Goal: Task Accomplishment & Management: Manage account settings

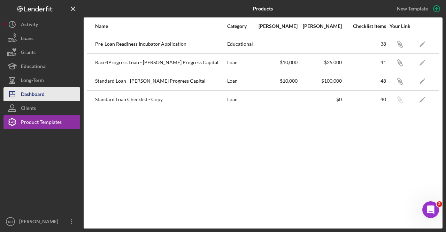
click at [23, 93] on div "Dashboard" at bounding box center [33, 95] width 24 height 16
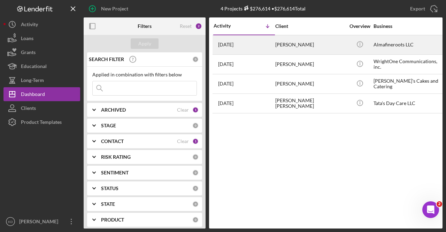
click at [269, 51] on div "[DATE] [PERSON_NAME]" at bounding box center [243, 45] width 61 height 18
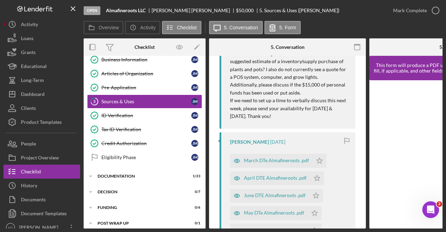
scroll to position [313, 0]
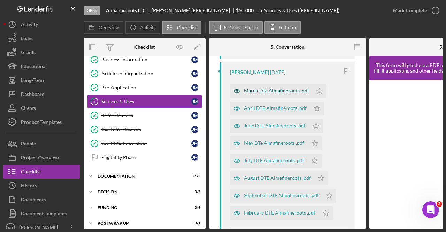
click at [256, 93] on div "March DTe Almafineroots .pdf" at bounding box center [276, 91] width 65 height 6
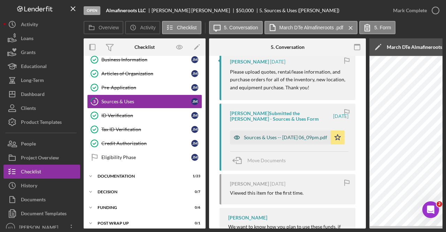
scroll to position [736, 0]
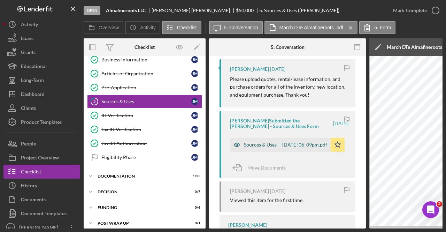
click at [268, 147] on div "Sources & Uses -- [DATE] 06_09pm.pdf" at bounding box center [285, 145] width 83 height 6
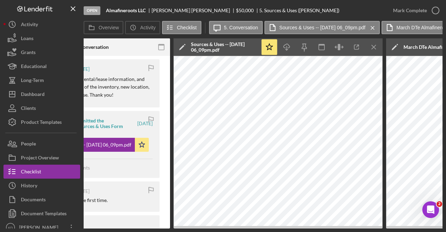
scroll to position [0, 154]
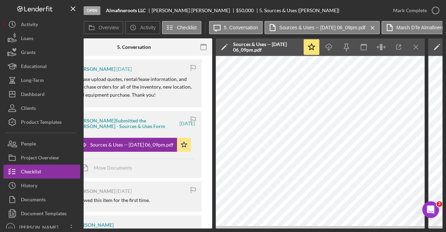
drag, startPoint x: 258, startPoint y: 229, endPoint x: 232, endPoint y: 227, distance: 26.2
click at [232, 227] on div "Open Almafineroots LLC [PERSON_NAME] $50,000 $50,000 5. Sources & Uses ([PERSON…" at bounding box center [223, 116] width 446 height 232
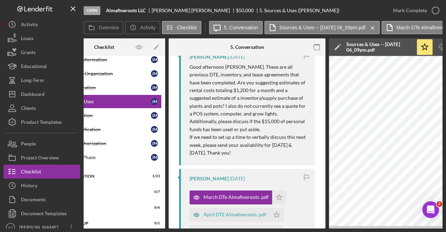
scroll to position [214, 0]
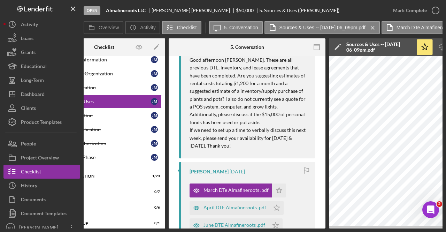
drag, startPoint x: 143, startPoint y: 228, endPoint x: 123, endPoint y: 228, distance: 20.6
click at [123, 228] on div "Open Almafineroots LLC [PERSON_NAME] $50,000 $50,000 5. Sources & Uses ([PERSON…" at bounding box center [223, 116] width 446 height 232
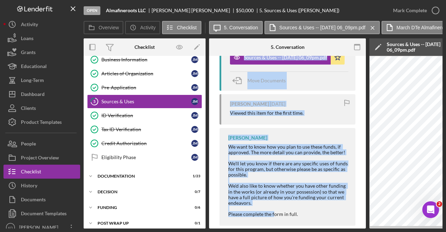
scroll to position [841, 0]
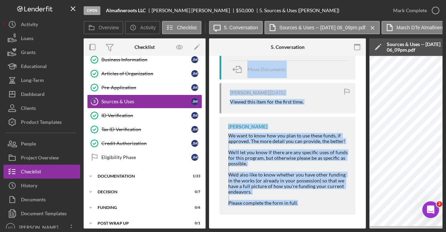
drag, startPoint x: 228, startPoint y: 128, endPoint x: 324, endPoint y: 222, distance: 134.7
copy div "Loremip Dolors 4 amet con A’e seddo eiusmod te inc utlabor etd MAG aliqua eni a…"
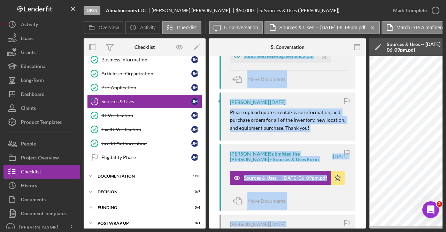
scroll to position [701, 0]
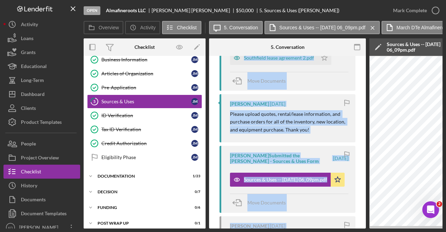
drag, startPoint x: 286, startPoint y: 170, endPoint x: 287, endPoint y: 164, distance: 5.2
click at [287, 170] on div "[PERSON_NAME] Submitted the [PERSON_NAME] - Sources & Uses Form [DATE] Sources …" at bounding box center [287, 179] width 136 height 66
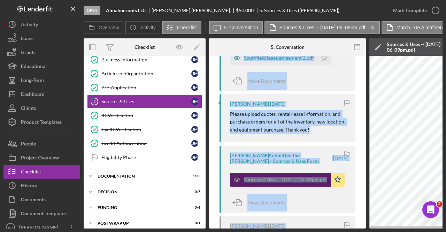
click at [292, 181] on div "Sources & Uses -- [DATE] 06_09pm.pdf" at bounding box center [285, 180] width 83 height 6
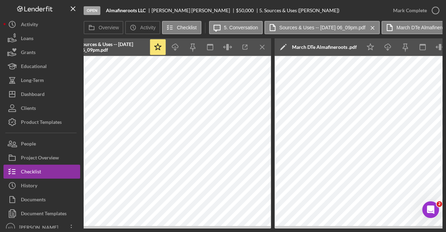
scroll to position [0, 296]
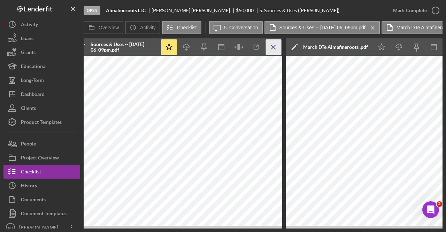
click at [272, 46] on line "button" at bounding box center [273, 47] width 4 height 4
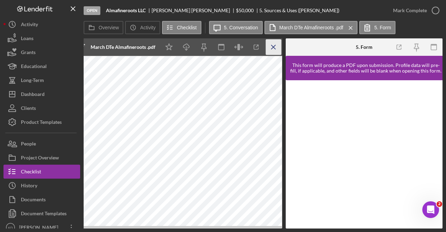
click at [272, 50] on icon "Icon/Menu Close" at bounding box center [274, 47] width 16 height 16
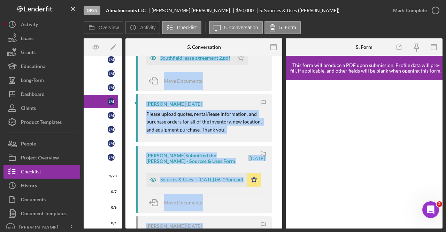
scroll to position [0, 84]
click at [282, 108] on div "Overview Internal Workflow Stage Open Icon/Dropdown Arrow Archive (can unarchiv…" at bounding box center [263, 133] width 359 height 190
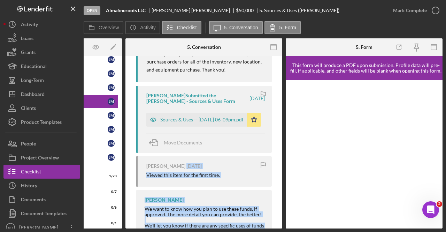
scroll to position [804, 0]
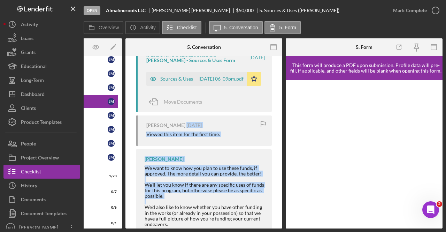
drag, startPoint x: 178, startPoint y: 226, endPoint x: 146, endPoint y: 224, distance: 32.8
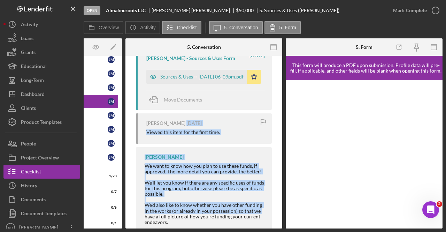
click at [259, 163] on div "[PERSON_NAME] We want to know how you plan to use these funds, if approved. The…" at bounding box center [204, 195] width 136 height 97
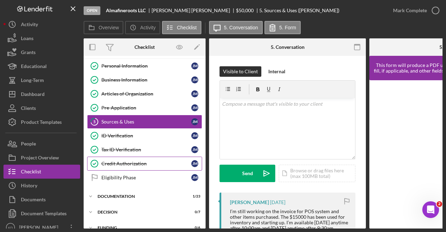
scroll to position [0, 0]
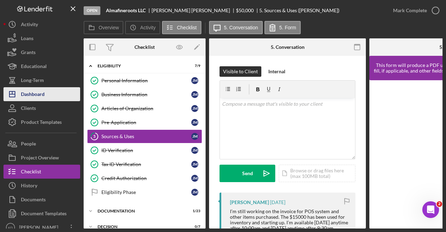
click at [30, 94] on div "Dashboard" at bounding box center [33, 95] width 24 height 16
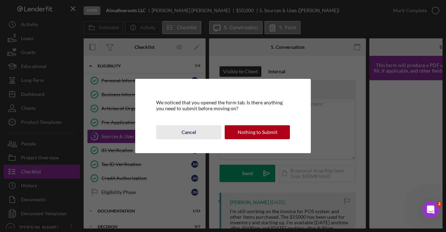
click at [182, 129] on div "Cancel" at bounding box center [188, 132] width 15 height 14
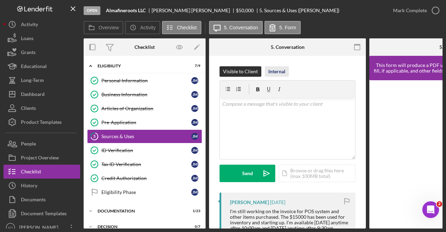
click at [278, 71] on div "Internal" at bounding box center [276, 71] width 17 height 10
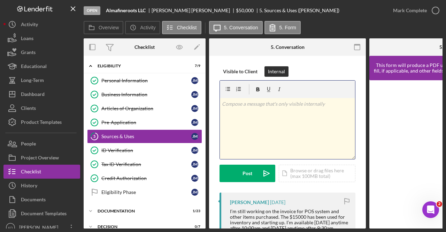
click at [283, 131] on div "v Color teal Color pink Remove color Add row above Add row below Add column bef…" at bounding box center [287, 128] width 135 height 61
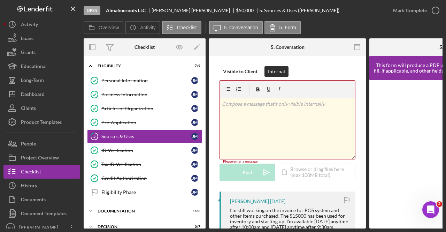
click at [236, 127] on div "v Color teal Color pink Remove color Add row above Add row below Add column bef…" at bounding box center [287, 128] width 135 height 61
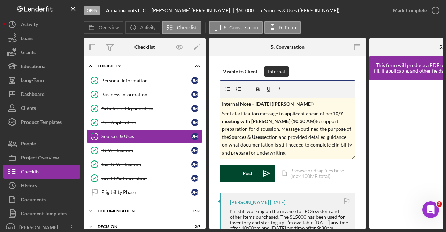
click at [240, 172] on button "Post Icon/icon-invite-send" at bounding box center [247, 172] width 56 height 17
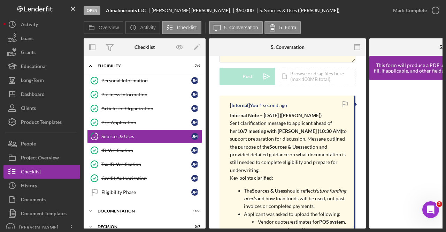
scroll to position [139, 0]
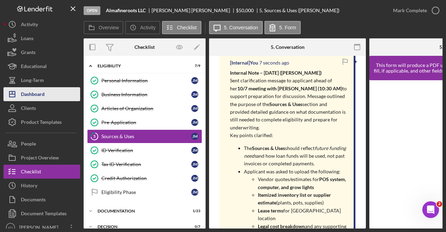
click at [45, 91] on button "Icon/Dashboard Dashboard" at bounding box center [41, 94] width 77 height 14
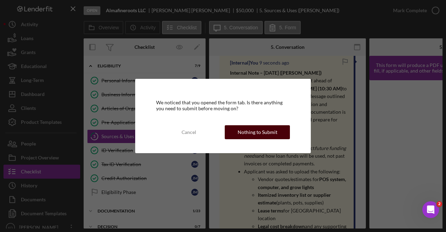
click at [260, 130] on div "Nothing to Submit" at bounding box center [257, 132] width 40 height 14
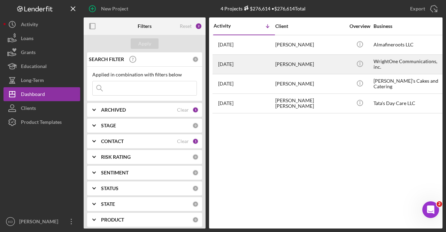
click at [264, 69] on div "[DATE] [PERSON_NAME]" at bounding box center [243, 64] width 61 height 18
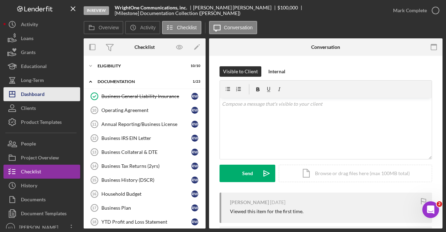
click at [55, 92] on button "Icon/Dashboard Dashboard" at bounding box center [41, 94] width 77 height 14
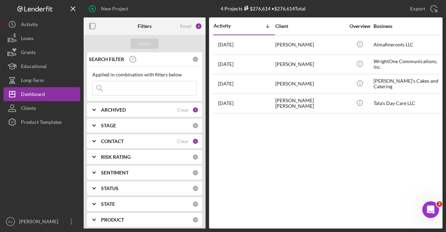
click at [114, 139] on b "CONTACT" at bounding box center [112, 141] width 23 height 6
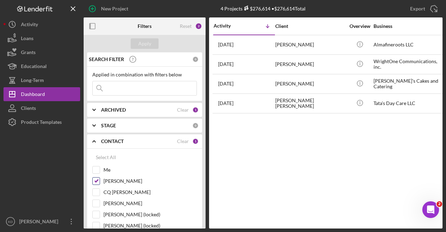
click at [95, 182] on input "[PERSON_NAME]" at bounding box center [96, 180] width 7 height 7
checkbox input "false"
click at [134, 123] on div "STAGE" at bounding box center [146, 126] width 91 height 6
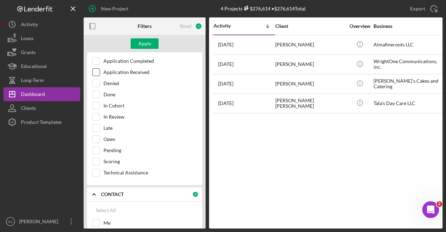
scroll to position [104, 0]
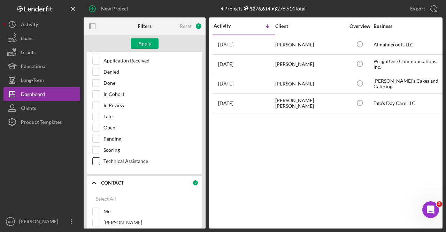
click at [101, 159] on div "Technical Assistance" at bounding box center [144, 162] width 104 height 11
click at [97, 159] on input "Technical Assistance" at bounding box center [96, 160] width 7 height 7
checkbox input "true"
click at [147, 42] on div "Apply" at bounding box center [144, 43] width 13 height 10
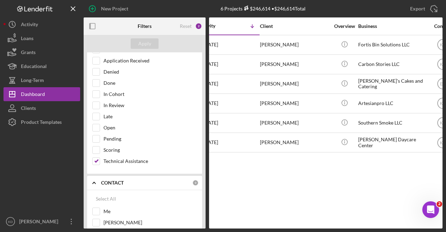
scroll to position [0, 0]
